Goal: Task Accomplishment & Management: Manage account settings

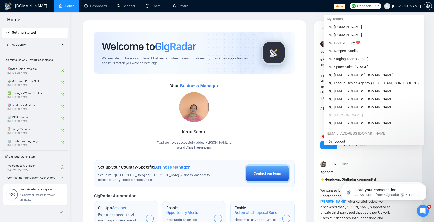
click at [405, 10] on span "Robert O'Kruk" at bounding box center [402, 6] width 43 height 16
click at [374, 62] on span "Staging Team (Venus)" at bounding box center [376, 59] width 85 height 6
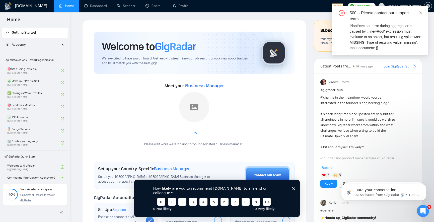
click at [297, 190] on div "How likely are you to recommend GigRadar.io to a friend or colleague? 0 1 2 3 4…" at bounding box center [217, 197] width 166 height 37
click at [295, 190] on div "How likely are you to recommend GigRadar.io to a friend or colleague? 0 1 2 3 4…" at bounding box center [217, 197] width 166 height 37
click at [294, 189] on icon "Close survey" at bounding box center [293, 188] width 3 height 3
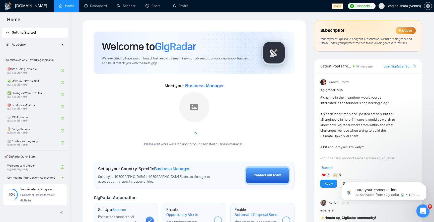
click at [424, 216] on html at bounding box center [422, 210] width 12 height 12
click at [423, 216] on div "Open Intercom Messenger" at bounding box center [422, 210] width 17 height 17
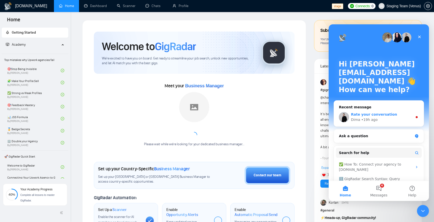
click at [382, 120] on div "Dima • 19h ago" at bounding box center [382, 119] width 62 height 5
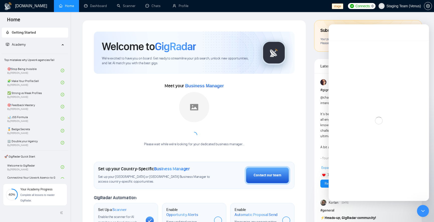
scroll to position [1, 0]
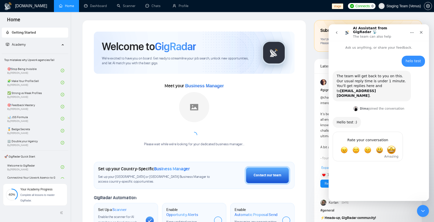
click at [391, 146] on span "Amazing" at bounding box center [391, 150] width 9 height 9
click at [394, 163] on div "Submit" at bounding box center [394, 168] width 10 height 10
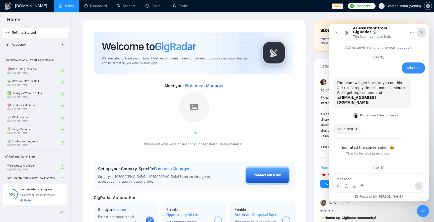
click at [423, 31] on icon "Close" at bounding box center [421, 32] width 4 height 4
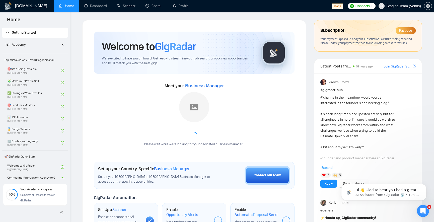
scroll to position [0, 0]
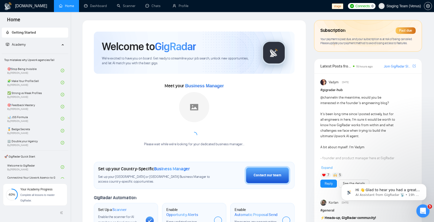
click at [425, 211] on icon "Open Intercom Messenger" at bounding box center [422, 210] width 8 height 8
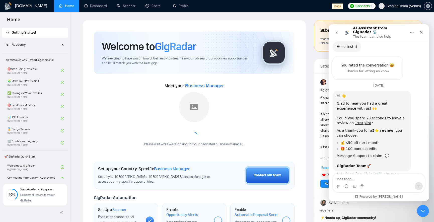
scroll to position [83, 0]
click at [335, 31] on icon "go back" at bounding box center [337, 33] width 4 height 4
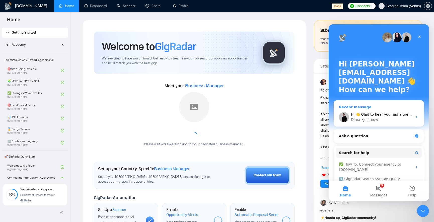
scroll to position [31, 0]
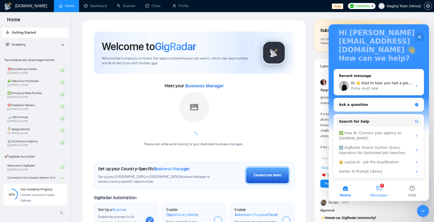
click at [380, 192] on button "5 Messages" at bounding box center [378, 191] width 33 height 20
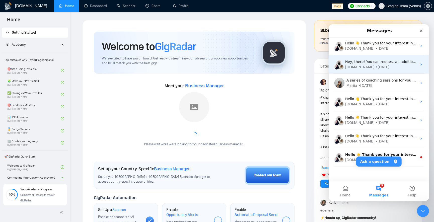
scroll to position [63, 0]
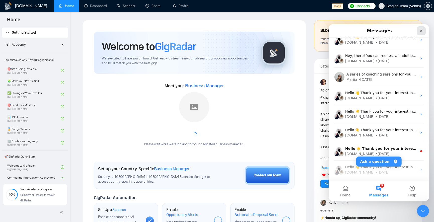
click at [421, 31] on icon "Close" at bounding box center [421, 31] width 3 height 3
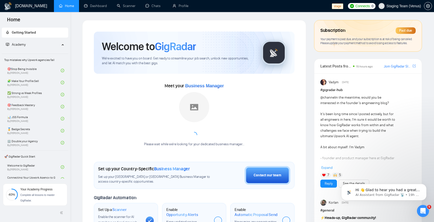
scroll to position [0, 0]
click at [430, 6] on icon "setting" at bounding box center [428, 6] width 4 height 4
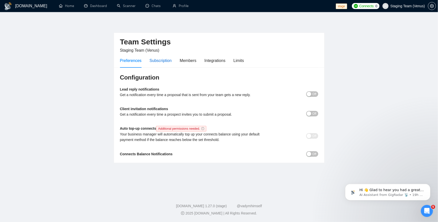
click at [159, 59] on div "Subscription" at bounding box center [161, 60] width 22 height 6
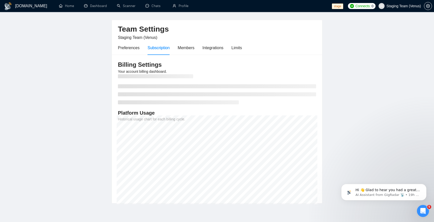
scroll to position [3, 0]
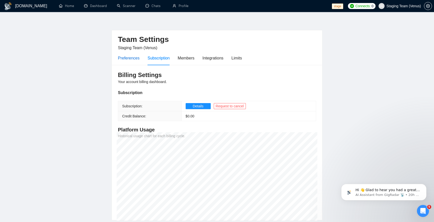
click at [132, 61] on div "Preferences" at bounding box center [129, 58] width 22 height 6
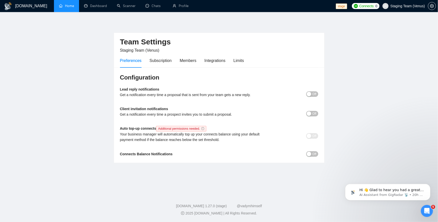
click at [60, 7] on link "Home" at bounding box center [66, 6] width 15 height 4
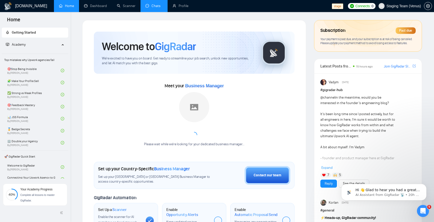
click at [147, 8] on link "Chats" at bounding box center [154, 6] width 17 height 4
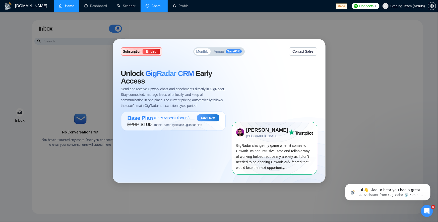
click at [232, 53] on span "Save 60 %" at bounding box center [234, 51] width 16 height 4
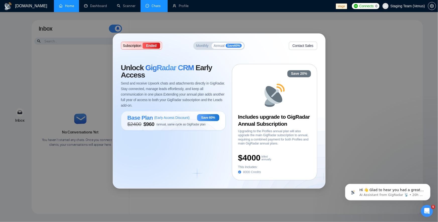
click at [196, 48] on button "Monthly" at bounding box center [202, 46] width 16 height 6
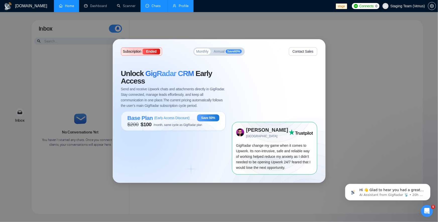
click at [183, 8] on link "Profile" at bounding box center [181, 6] width 16 height 4
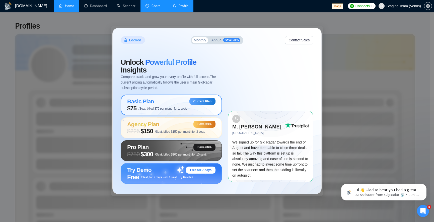
click at [153, 8] on link "Chats" at bounding box center [154, 6] width 17 height 4
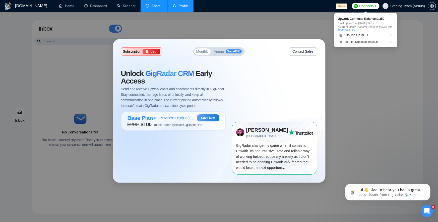
drag, startPoint x: 351, startPoint y: 28, endPoint x: 315, endPoint y: 26, distance: 35.7
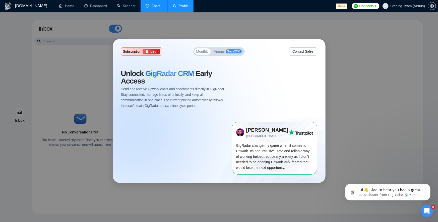
click at [175, 7] on link "Profile" at bounding box center [181, 6] width 16 height 4
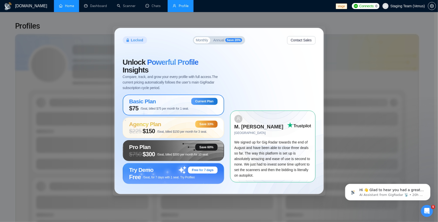
click at [70, 7] on link "Home" at bounding box center [66, 6] width 15 height 4
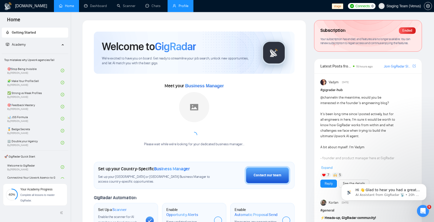
click at [353, 37] on span "Your subscription has ended, and features are no longer available. You can rene…" at bounding box center [366, 41] width 90 height 8
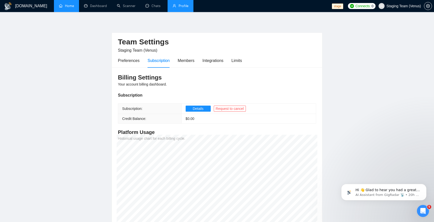
click at [66, 4] on link "Home" at bounding box center [66, 6] width 15 height 4
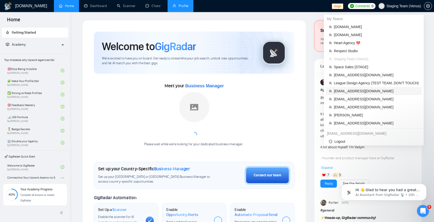
click at [350, 90] on span "sardor@gigradar.io" at bounding box center [376, 91] width 85 height 6
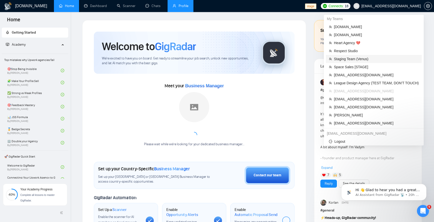
click at [357, 58] on span "Staging Team (Venus)" at bounding box center [376, 59] width 85 height 6
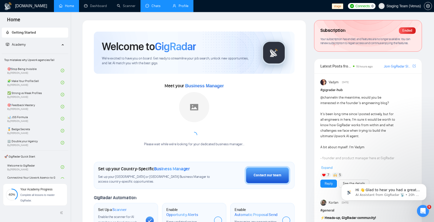
click at [150, 5] on link "Chats" at bounding box center [154, 6] width 17 height 4
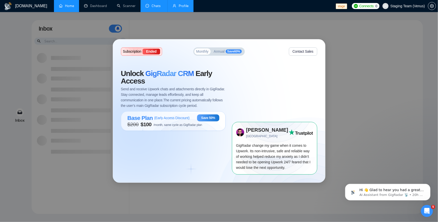
click at [171, 127] on span "$ 200 $ 100 /month, same cycle as GigRadar plan" at bounding box center [165, 125] width 75 height 6
click at [184, 119] on span "( Early Access Discount )" at bounding box center [171, 118] width 35 height 4
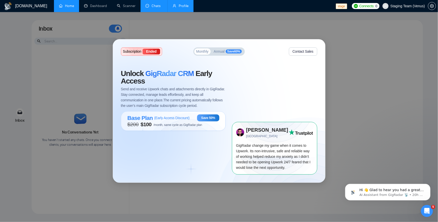
click at [184, 119] on span "( Early Access Discount )" at bounding box center [171, 118] width 35 height 4
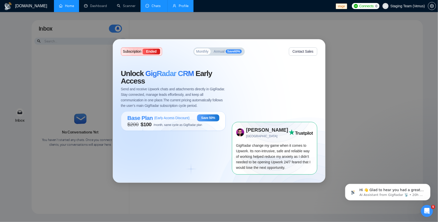
click at [184, 119] on span "( Early Access Discount )" at bounding box center [171, 118] width 35 height 4
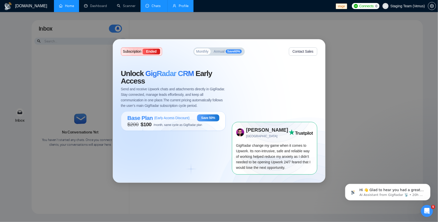
drag, startPoint x: 184, startPoint y: 119, endPoint x: 253, endPoint y: 232, distance: 131.8
click at [253, 222] on html "GigRadar.io Home Dashboard Scanner Chats Profile stage Connects: 0 Staging Team…" at bounding box center [219, 111] width 438 height 222
click at [68, 7] on link "Home" at bounding box center [66, 6] width 15 height 4
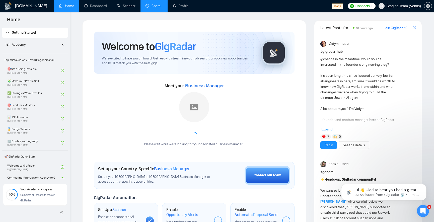
click at [146, 4] on link "Chats" at bounding box center [154, 6] width 17 height 4
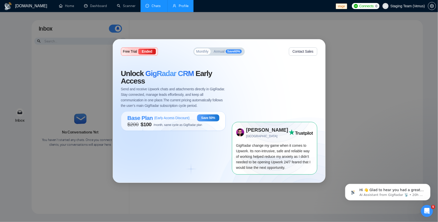
click at [182, 4] on link "Profile" at bounding box center [181, 6] width 16 height 4
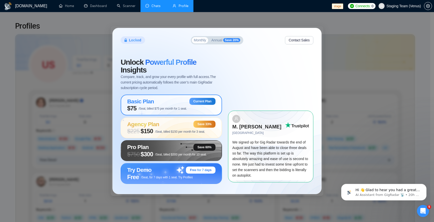
click at [156, 8] on link "Chats" at bounding box center [154, 6] width 17 height 4
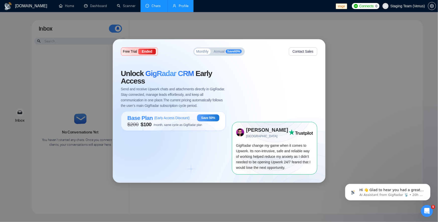
click at [213, 53] on button "Annual Save 60 %" at bounding box center [228, 51] width 32 height 6
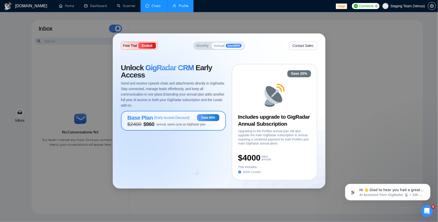
click at [161, 120] on div "Base Plan ( Early Access Discount )" at bounding box center [159, 117] width 62 height 7
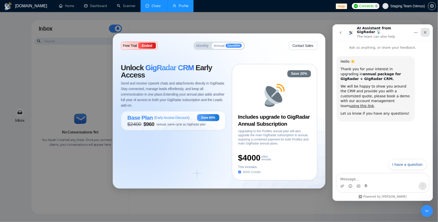
click at [424, 32] on icon "Close" at bounding box center [425, 32] width 3 height 3
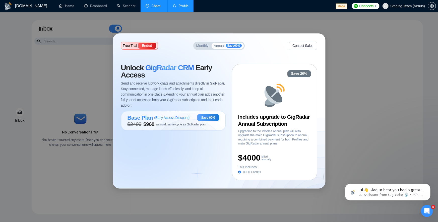
click at [209, 44] on button "Monthly" at bounding box center [202, 46] width 16 height 6
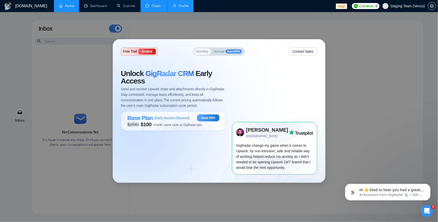
click at [68, 5] on link "Home" at bounding box center [66, 6] width 15 height 4
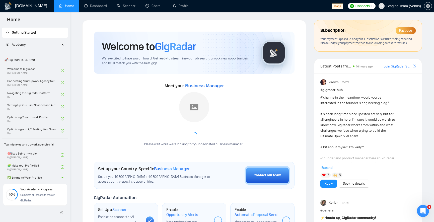
click at [386, 43] on span "Your payment is past due, and your subscription is at risk of being canceled. P…" at bounding box center [367, 41] width 92 height 8
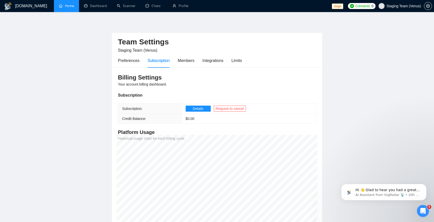
click at [69, 8] on link "Home" at bounding box center [66, 6] width 15 height 4
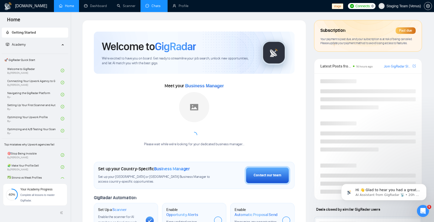
click at [150, 7] on link "Chats" at bounding box center [154, 6] width 17 height 4
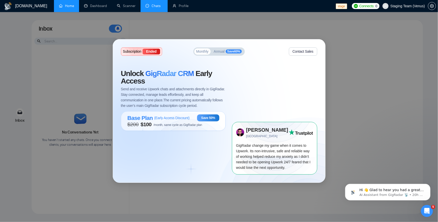
click at [173, 120] on span "( Early Access Discount )" at bounding box center [171, 118] width 35 height 4
drag, startPoint x: 173, startPoint y: 120, endPoint x: 177, endPoint y: 120, distance: 3.8
click at [173, 120] on span "( Early Access Discount )" at bounding box center [171, 118] width 35 height 4
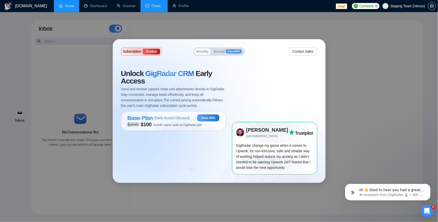
click at [178, 120] on span "( Early Access Discount )" at bounding box center [171, 118] width 35 height 4
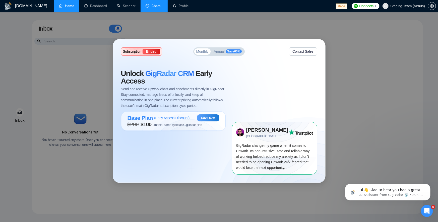
click at [178, 120] on span "( Early Access Discount )" at bounding box center [171, 118] width 35 height 4
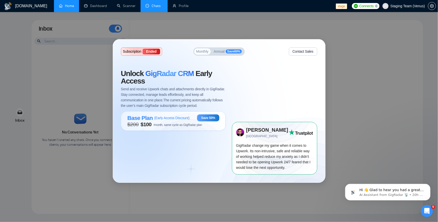
click at [178, 120] on span "( Early Access Discount )" at bounding box center [171, 118] width 35 height 4
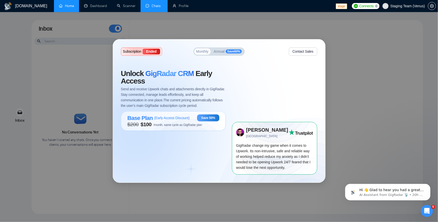
click at [178, 120] on span "( Early Access Discount )" at bounding box center [171, 118] width 35 height 4
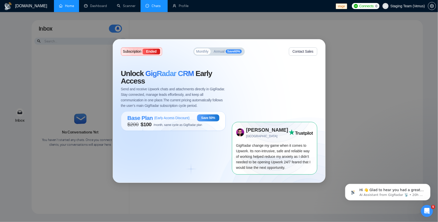
click at [178, 120] on span "( Early Access Discount )" at bounding box center [171, 118] width 35 height 4
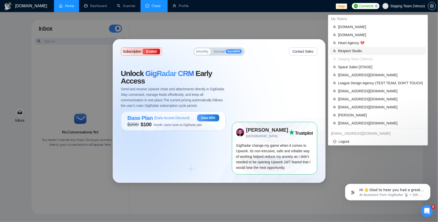
click at [353, 51] on span "Respect Studio" at bounding box center [380, 51] width 85 height 6
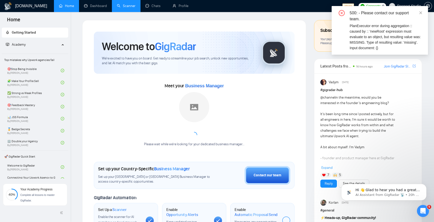
click at [123, 8] on link "Scanner" at bounding box center [126, 6] width 19 height 4
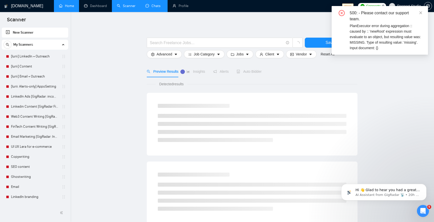
click at [149, 8] on link "Chats" at bounding box center [154, 6] width 17 height 4
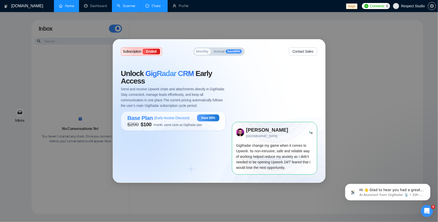
click at [171, 128] on div "Base Plan ( Early Access Discount ) Save 50% $ 200 $ 100 /month, same cycle as …" at bounding box center [173, 121] width 105 height 20
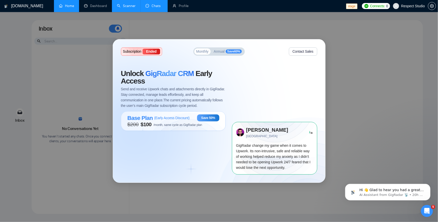
click at [169, 126] on span "/month, same cycle as GigRadar plan" at bounding box center [178, 125] width 49 height 4
click at [169, 125] on span "/month, same cycle as GigRadar plan" at bounding box center [178, 125] width 49 height 4
click at [62, 8] on link "Home" at bounding box center [66, 6] width 15 height 4
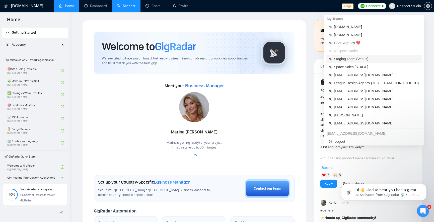
click at [370, 60] on span "Staging Team (Venus)" at bounding box center [376, 59] width 85 height 6
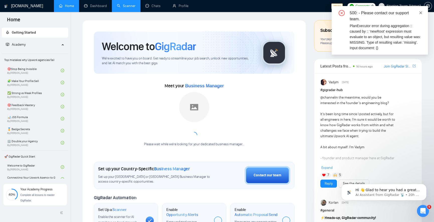
click at [421, 12] on icon "close" at bounding box center [421, 12] width 3 height 3
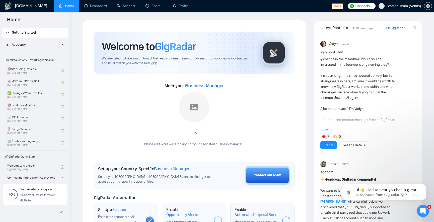
click at [185, 8] on link "Profile" at bounding box center [181, 6] width 16 height 4
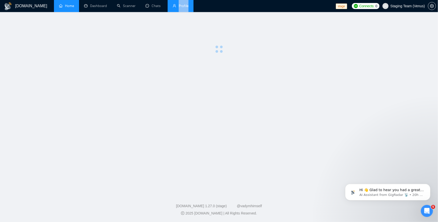
click at [185, 10] on li "Profile" at bounding box center [181, 6] width 26 height 12
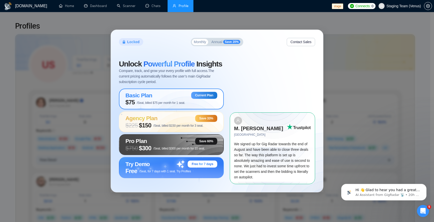
click at [299, 28] on div "Locked Monthly Annual Save 20% Contact Sales Unlock Powerful Profile Insights C…" at bounding box center [217, 111] width 434 height 222
click at [175, 164] on div "Try Demo Free for 7 days" at bounding box center [172, 164] width 92 height 7
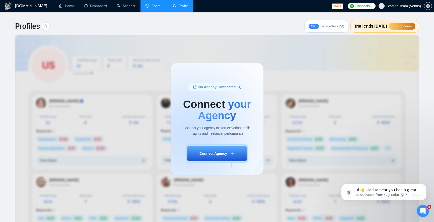
click at [155, 7] on link "Chats" at bounding box center [154, 6] width 17 height 4
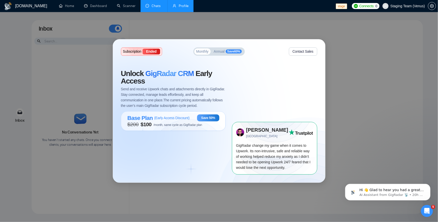
click at [182, 8] on link "Profile" at bounding box center [181, 6] width 16 height 4
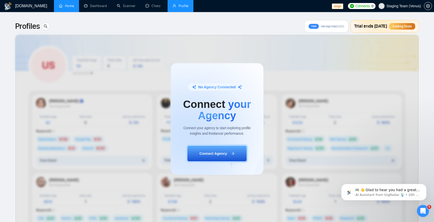
click at [59, 4] on link "Home" at bounding box center [66, 6] width 15 height 4
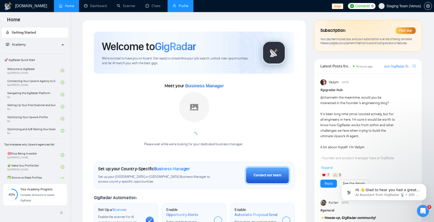
click at [184, 6] on link "Profile" at bounding box center [181, 6] width 16 height 4
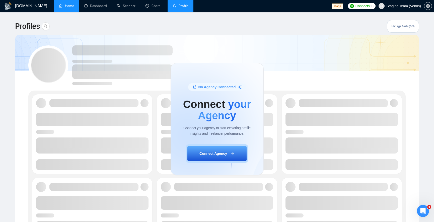
click at [59, 8] on link "Home" at bounding box center [66, 6] width 15 height 4
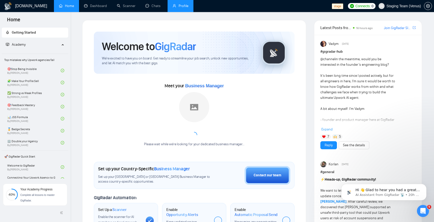
click at [185, 8] on link "Profile" at bounding box center [181, 6] width 16 height 4
click at [185, 9] on li "Profile" at bounding box center [181, 6] width 26 height 12
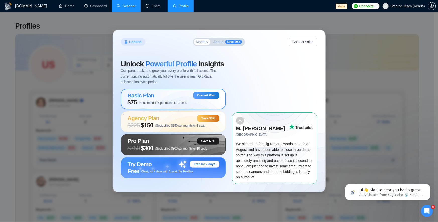
click at [127, 8] on link "Scanner" at bounding box center [126, 6] width 19 height 4
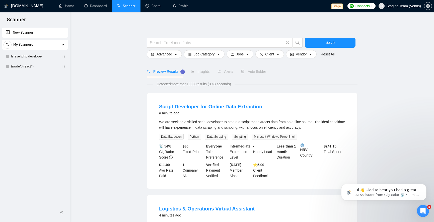
click at [132, 6] on link "Scanner" at bounding box center [126, 6] width 19 height 4
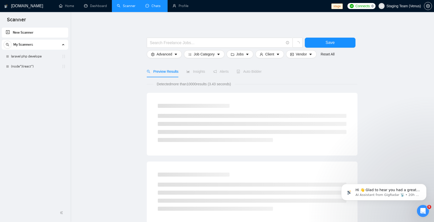
click at [151, 6] on link "Chats" at bounding box center [154, 6] width 17 height 4
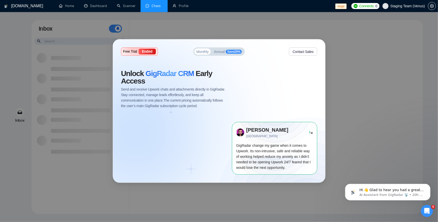
click at [151, 6] on link "Chats" at bounding box center [154, 6] width 17 height 4
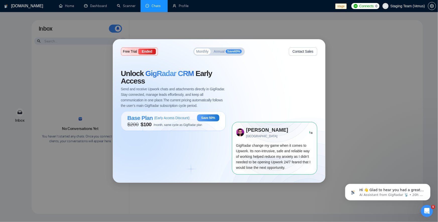
click at [163, 4] on link "Chats" at bounding box center [154, 6] width 17 height 4
click at [176, 8] on link "Profile" at bounding box center [181, 6] width 16 height 4
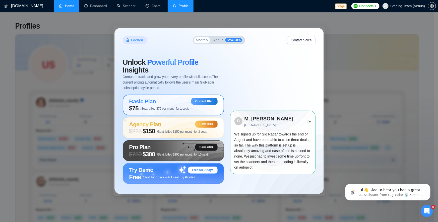
click at [69, 8] on link "Home" at bounding box center [66, 6] width 15 height 4
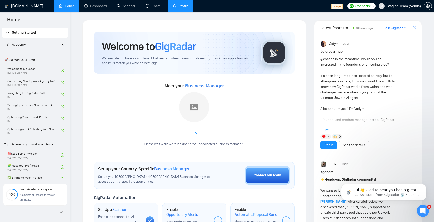
click at [179, 8] on link "Profile" at bounding box center [181, 6] width 16 height 4
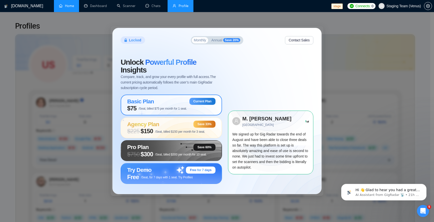
click at [63, 6] on link "Home" at bounding box center [66, 6] width 15 height 4
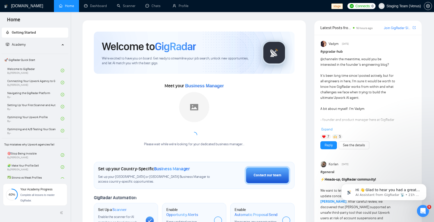
click at [411, 52] on h1 "# gigradar-hub" at bounding box center [368, 52] width 95 height 6
click at [179, 8] on link "Profile" at bounding box center [181, 6] width 16 height 4
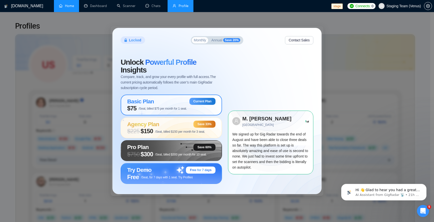
click at [162, 105] on span "$75 /Seat, billed $75 per month for 1 seat." at bounding box center [157, 108] width 60 height 7
click at [168, 109] on span "/Seat, billed $75 per month for 1 seat." at bounding box center [163, 109] width 48 height 4
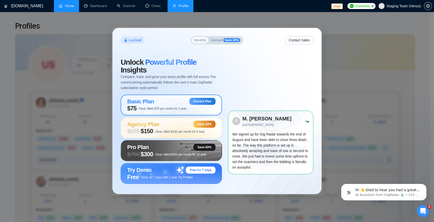
click at [197, 97] on div "Basic Plan Current Plan $75 /Seat, billed $75 per month for 1 seat." at bounding box center [171, 105] width 101 height 21
click at [187, 100] on div "Basic Plan Current Plan" at bounding box center [171, 101] width 88 height 7
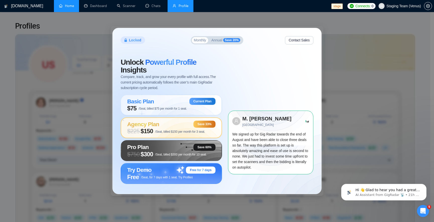
click at [175, 125] on div "Agency Plan Save 33%" at bounding box center [171, 124] width 88 height 7
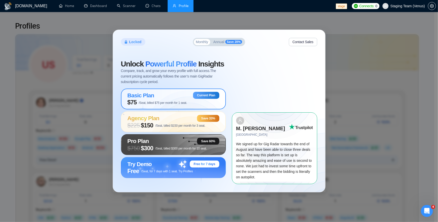
click at [185, 101] on span "$75 /Seat, billed $75 per month for 1 seat." at bounding box center [158, 102] width 60 height 7
click at [186, 99] on div "Basic Plan Current Plan" at bounding box center [174, 95] width 92 height 7
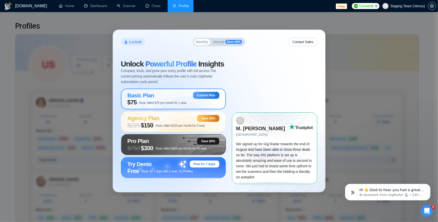
click at [187, 96] on div "Basic Plan Current Plan" at bounding box center [174, 95] width 92 height 7
click at [262, 44] on div "Locked Monthly Annual Save 20% Contact Sales" at bounding box center [219, 42] width 196 height 8
click at [71, 8] on link "Home" at bounding box center [66, 6] width 15 height 4
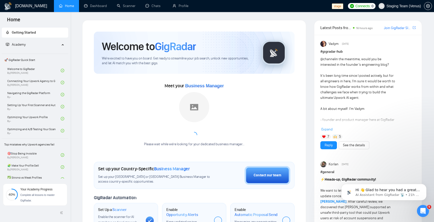
click at [389, 101] on div "@channel in the meantime, would you be interested in the founder’s engineering …" at bounding box center [359, 130] width 76 height 149
click at [181, 7] on link "Profile" at bounding box center [181, 6] width 16 height 4
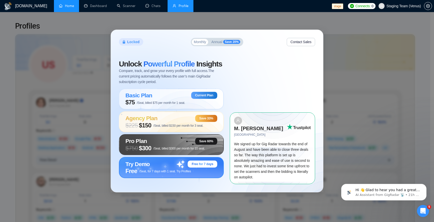
click at [194, 171] on div "Free /Seat, for 7 days with 1 seat. Try Profiles" at bounding box center [172, 171] width 92 height 7
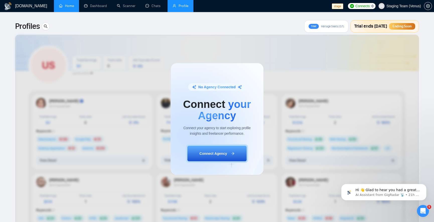
click at [59, 6] on link "Home" at bounding box center [66, 6] width 15 height 4
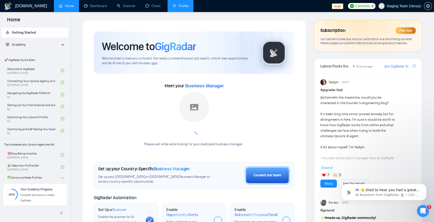
click at [183, 6] on link "Profile" at bounding box center [181, 6] width 16 height 4
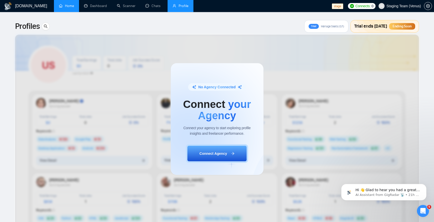
click at [69, 11] on li "Home" at bounding box center [66, 6] width 25 height 12
click at [73, 7] on link "Home" at bounding box center [66, 6] width 15 height 4
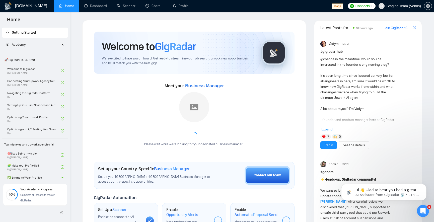
click at [414, 61] on div "@channel in the meantime, would you be interested in the founder’s engineering …" at bounding box center [368, 94] width 95 height 76
click at [180, 8] on link "Profile" at bounding box center [181, 6] width 16 height 4
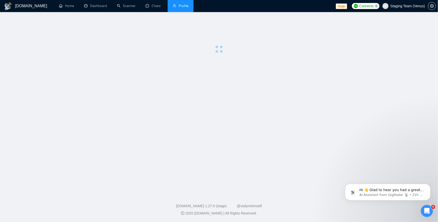
click at [180, 10] on li "Profile" at bounding box center [181, 6] width 26 height 12
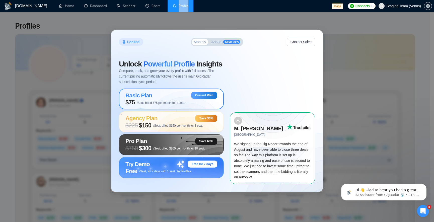
click at [193, 65] on span "Powerful Profile" at bounding box center [169, 64] width 51 height 8
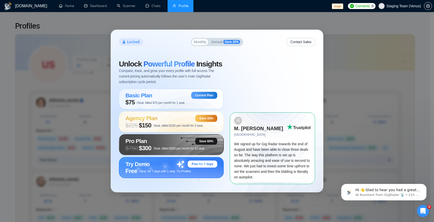
click at [183, 168] on div "Try Demo Free for 7 days" at bounding box center [172, 164] width 92 height 7
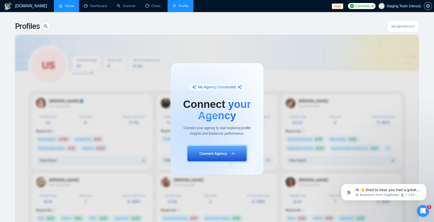
click at [72, 8] on link "Home" at bounding box center [66, 6] width 15 height 4
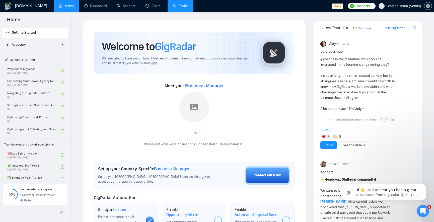
click at [180, 7] on link "Profile" at bounding box center [181, 6] width 16 height 4
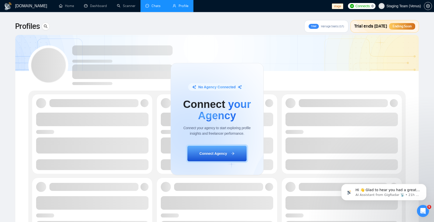
click at [148, 8] on link "Chats" at bounding box center [154, 6] width 17 height 4
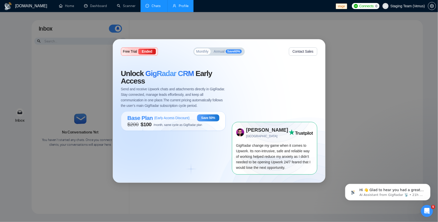
click at [177, 8] on link "Profile" at bounding box center [181, 6] width 16 height 4
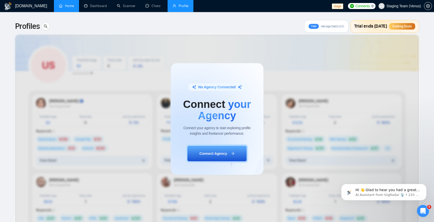
click at [72, 8] on link "Home" at bounding box center [66, 6] width 15 height 4
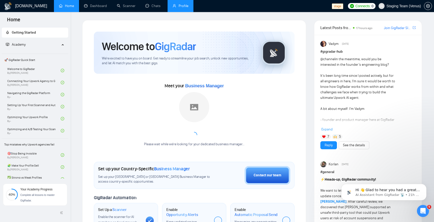
click at [182, 4] on link "Profile" at bounding box center [181, 6] width 16 height 4
